Goal: Information Seeking & Learning: Understand process/instructions

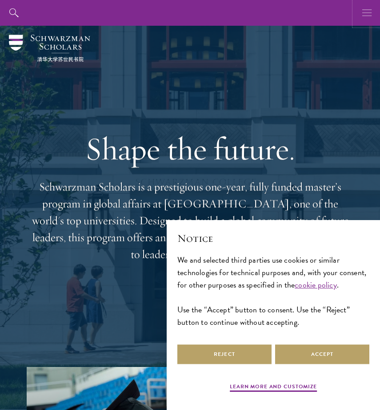
click at [358, 12] on button "button" at bounding box center [367, 13] width 26 height 26
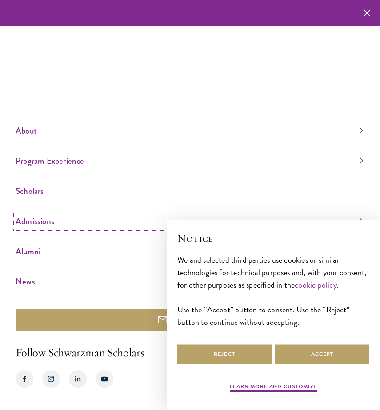
click at [39, 223] on link "Admissions" at bounding box center [189, 221] width 347 height 15
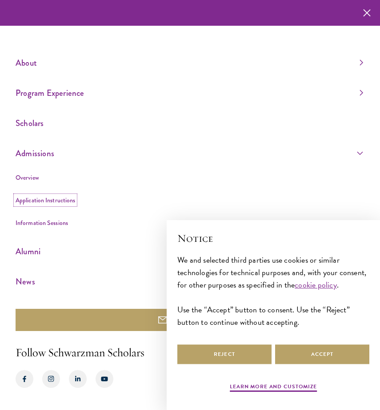
click at [42, 202] on link "Application Instructions" at bounding box center [46, 200] width 60 height 9
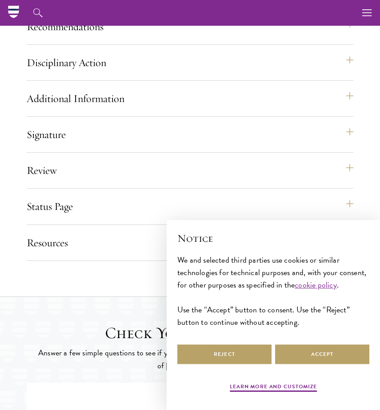
scroll to position [980, 0]
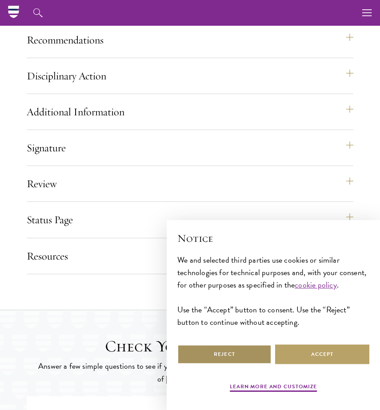
click at [241, 355] on button "Reject" at bounding box center [224, 355] width 94 height 20
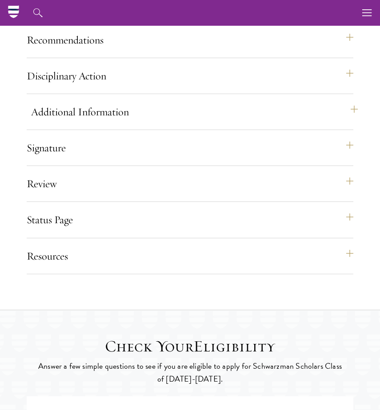
click at [325, 123] on button "Additional Information" at bounding box center [194, 111] width 326 height 21
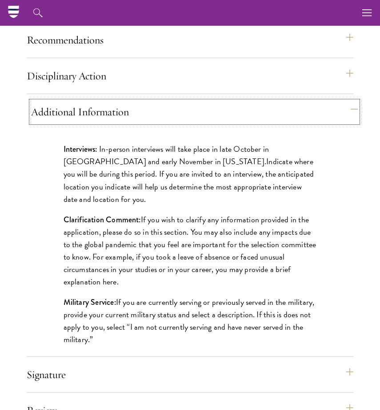
click at [313, 123] on button "Additional Information" at bounding box center [194, 111] width 326 height 21
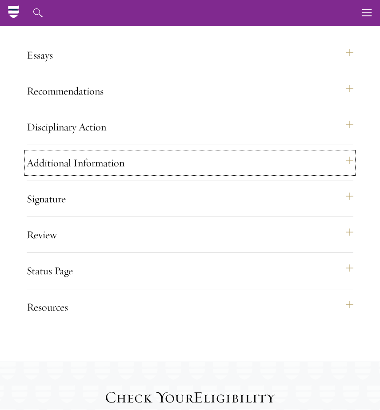
scroll to position [916, 0]
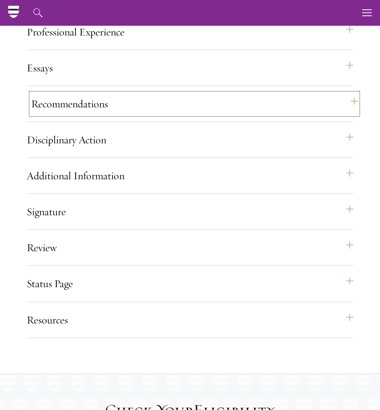
click at [316, 112] on button "Recommendations" at bounding box center [194, 103] width 326 height 21
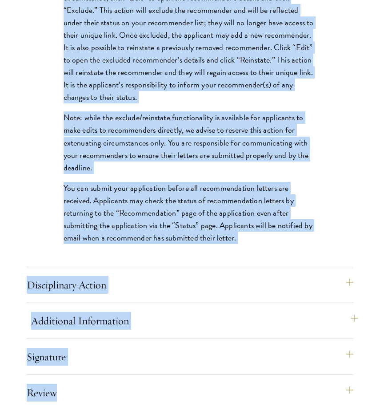
scroll to position [1340, 0]
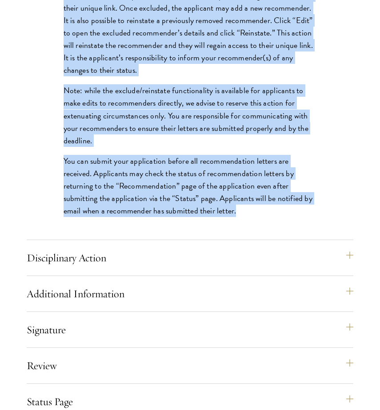
drag, startPoint x: 61, startPoint y: 113, endPoint x: 278, endPoint y: 236, distance: 248.8
copy div "Register three recommenders by providing their names, professional titles, and …"
